Goal: Task Accomplishment & Management: Use online tool/utility

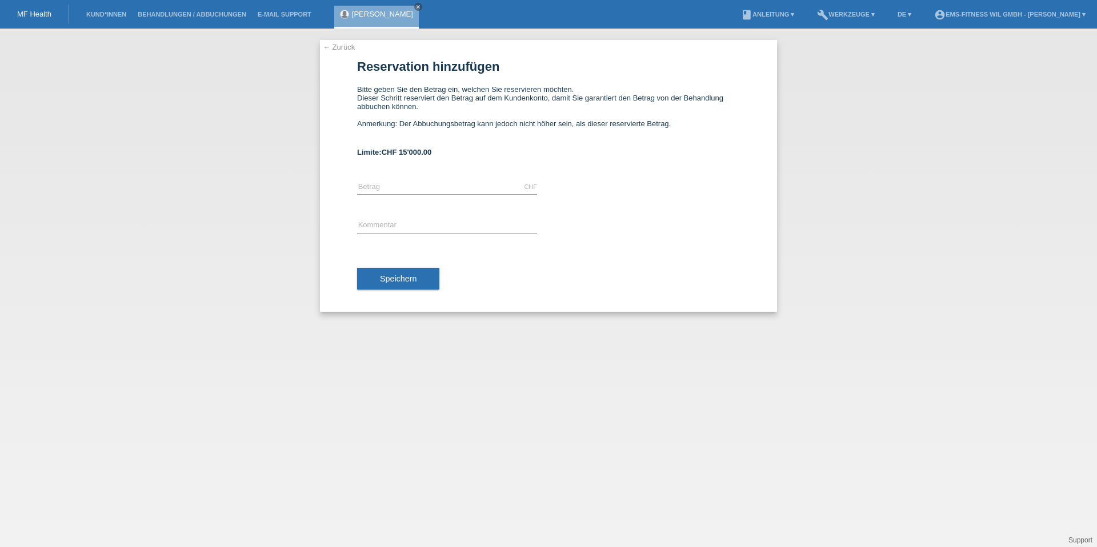
click at [408, 11] on div "Cinzia Cortese close" at bounding box center [379, 14] width 90 height 29
click at [415, 6] on icon "close" at bounding box center [418, 7] width 6 height 6
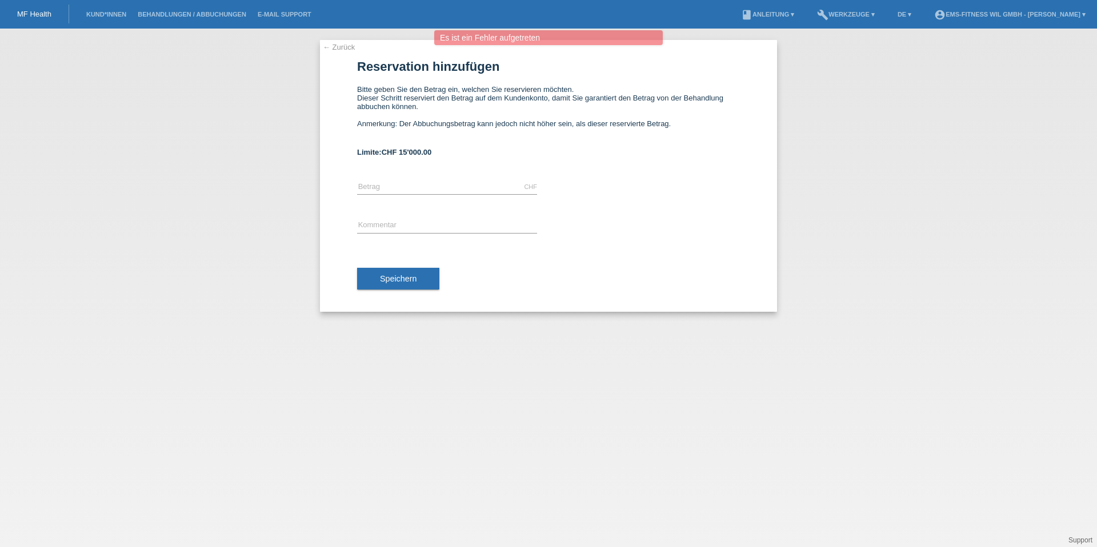
click at [234, 19] on li "Behandlungen / Abbuchungen" at bounding box center [192, 14] width 120 height 29
click at [209, 18] on li "Behandlungen / Abbuchungen" at bounding box center [192, 14] width 120 height 29
click at [185, 12] on link "Behandlungen / Abbuchungen" at bounding box center [192, 14] width 120 height 7
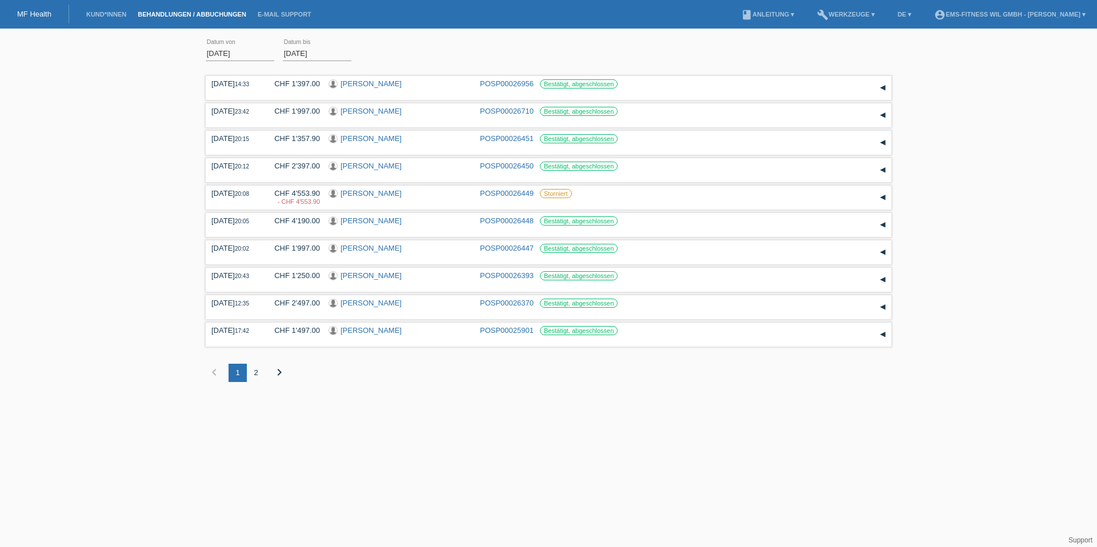
click at [114, 19] on li "Kund*innen" at bounding box center [106, 14] width 51 height 29
click at [111, 11] on link "Kund*innen" at bounding box center [106, 14] width 51 height 7
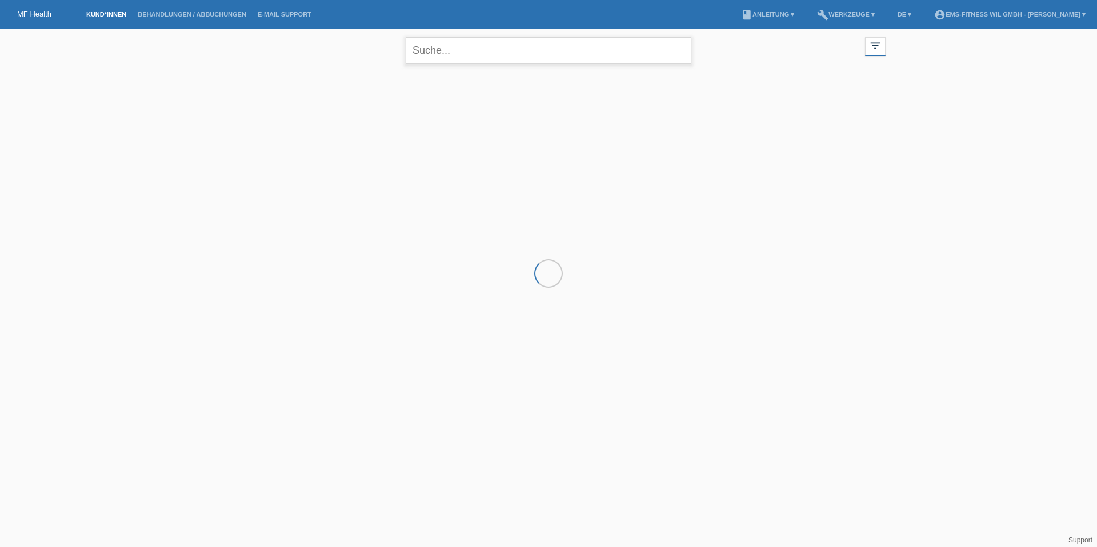
click at [451, 54] on input "text" at bounding box center [549, 50] width 286 height 27
type input "pittens"
click at [674, 52] on icon "close" at bounding box center [679, 50] width 14 height 14
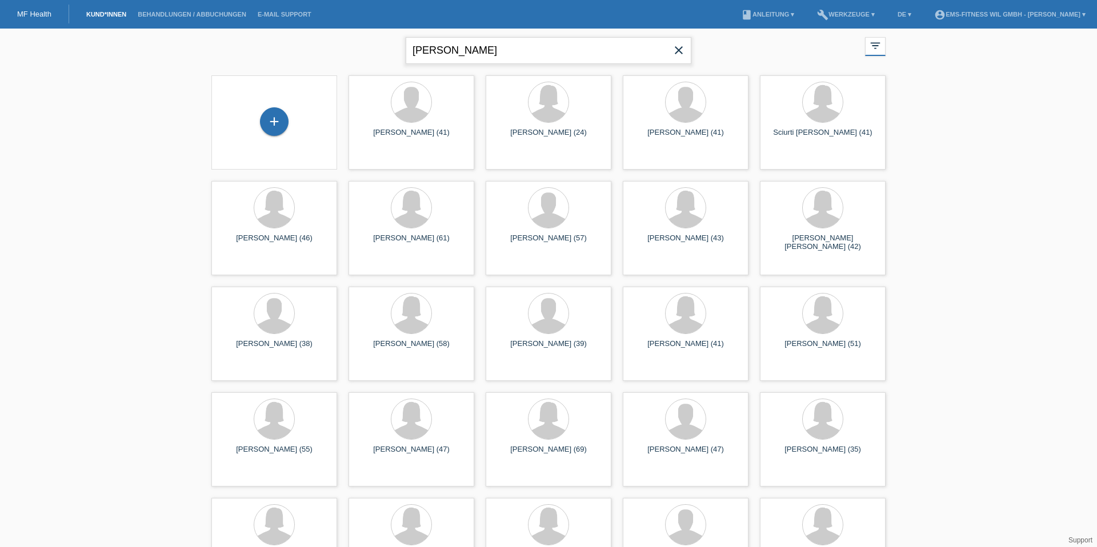
type input "tom"
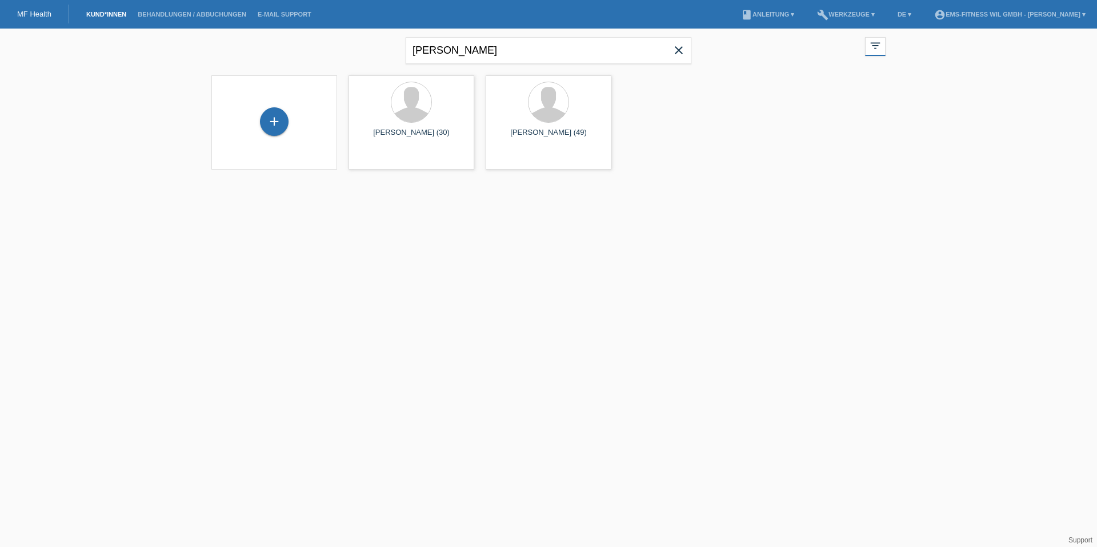
click at [675, 45] on icon "close" at bounding box center [679, 50] width 14 height 14
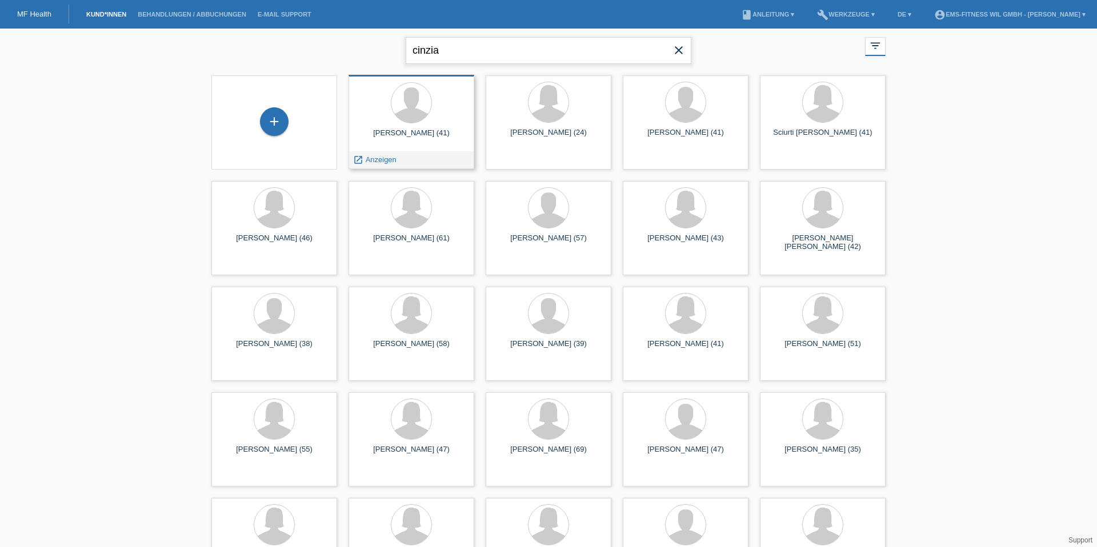
type input "cinzia"
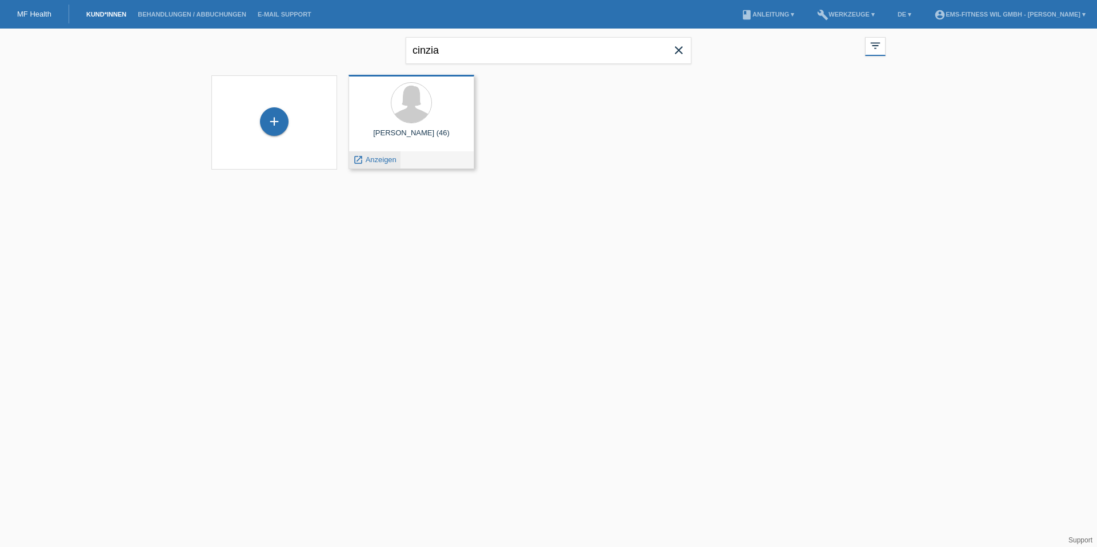
click at [397, 158] on div "launch Anzeigen" at bounding box center [374, 159] width 51 height 17
click at [389, 157] on span "Anzeigen" at bounding box center [381, 159] width 31 height 9
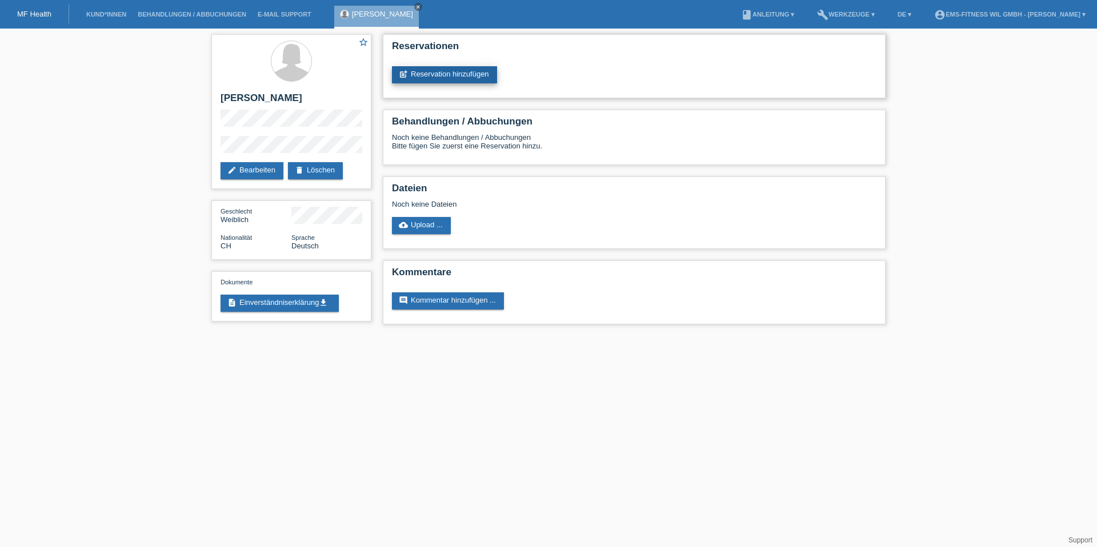
click at [437, 74] on link "post_add Reservation hinzufügen" at bounding box center [444, 74] width 105 height 17
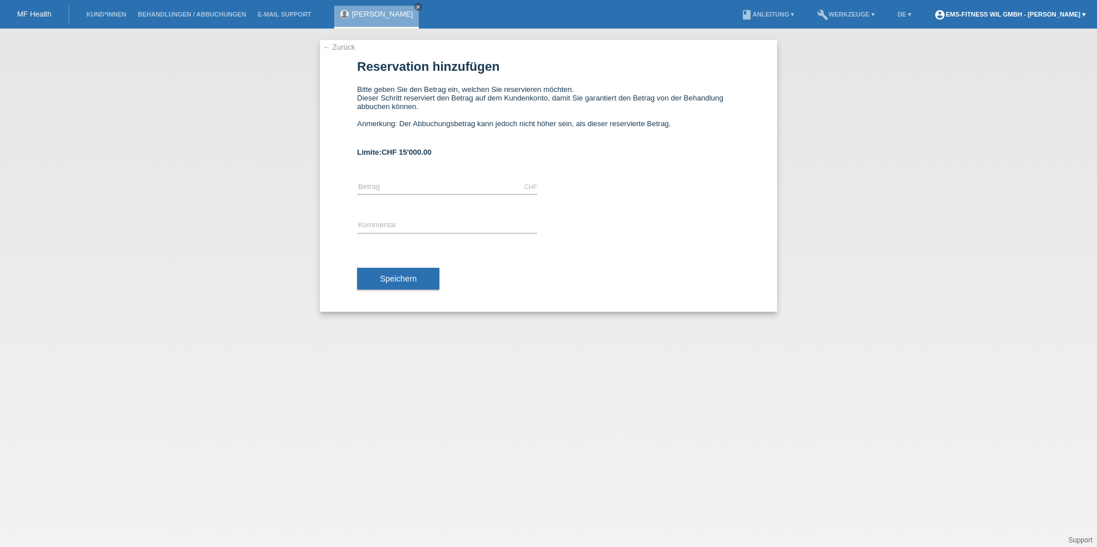
click at [1041, 13] on link "account_circle EMS-Fitness Wil GmbH - [PERSON_NAME] ▾" at bounding box center [1010, 14] width 163 height 7
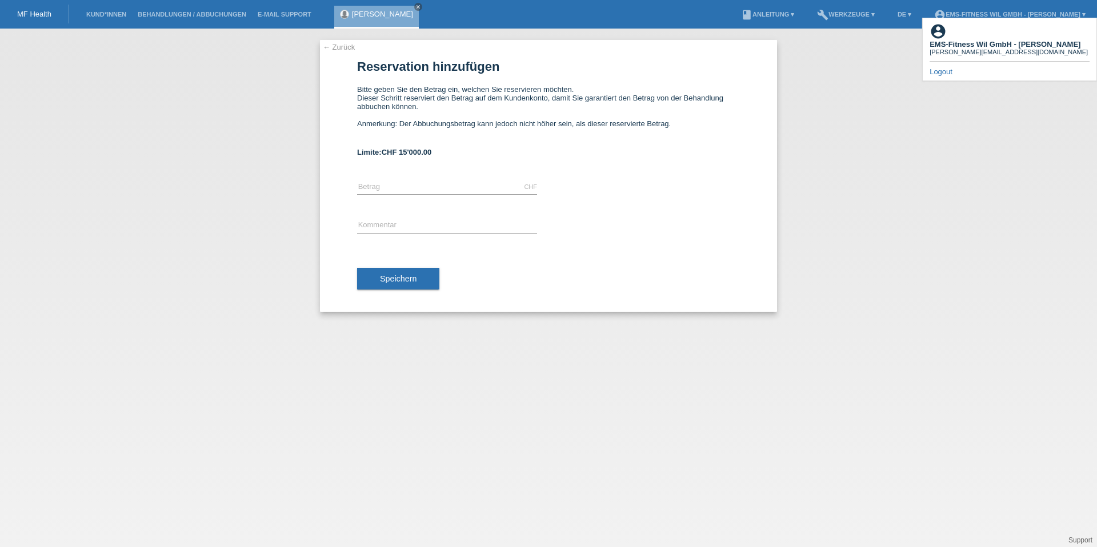
click at [946, 67] on link "Logout" at bounding box center [941, 71] width 23 height 9
